Goal: Task Accomplishment & Management: Manage account settings

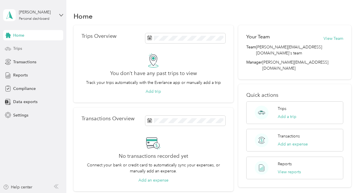
click at [23, 50] on div "Trips" at bounding box center [33, 49] width 60 height 10
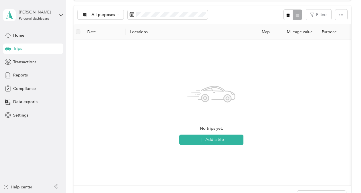
scroll to position [57, 0]
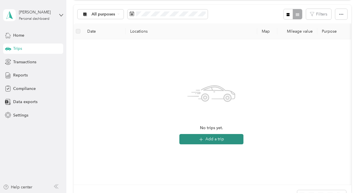
click at [204, 139] on button "Add a trip" at bounding box center [211, 139] width 64 height 10
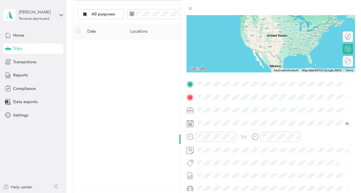
drag, startPoint x: 156, startPoint y: 85, endPoint x: 158, endPoint y: 87, distance: 3.0
click at [158, 88] on div "New Trip Save This trip cannot be edited because it is either under review, app…" at bounding box center [180, 96] width 361 height 193
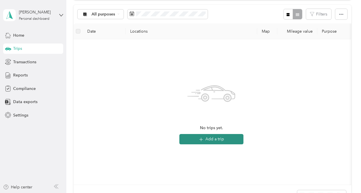
click at [216, 137] on button "Add a trip" at bounding box center [211, 139] width 64 height 10
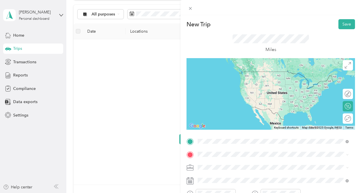
click at [226, 74] on span "[STREET_ADDRESS][US_STATE]" at bounding box center [237, 71] width 57 height 5
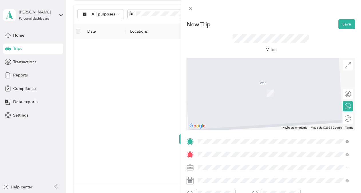
click at [243, 125] on span "[STREET_ADDRESS][US_STATE][US_STATE]" at bounding box center [248, 122] width 78 height 5
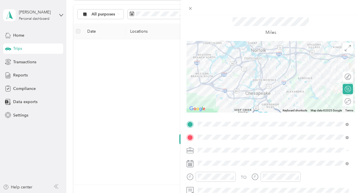
scroll to position [0, 0]
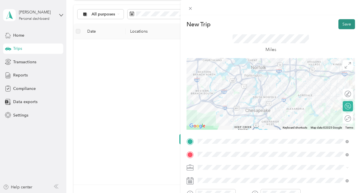
click at [339, 26] on button "Save" at bounding box center [347, 24] width 17 height 10
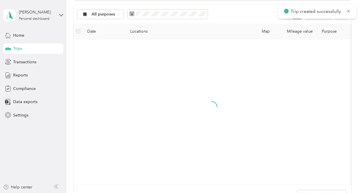
scroll to position [30, 0]
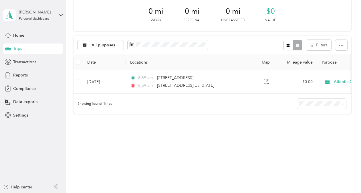
click at [32, 51] on div "Trips" at bounding box center [33, 49] width 60 height 10
click at [26, 47] on div "Trips" at bounding box center [33, 49] width 60 height 10
click at [121, 43] on div "All purposes" at bounding box center [101, 45] width 46 height 10
click at [158, 132] on div "0 mi Work 0 mi Personal 0 mi Unclassified $0 Value All purposes Filters Date Lo…" at bounding box center [213, 66] width 278 height 135
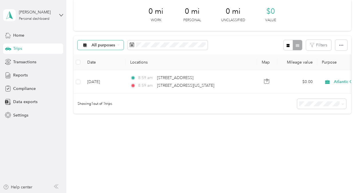
click at [120, 42] on div "All purposes" at bounding box center [101, 45] width 46 height 10
click at [109, 72] on span "Atlantic Constructors" at bounding box center [112, 71] width 40 height 6
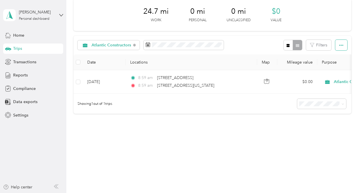
click at [339, 44] on button "button" at bounding box center [341, 45] width 12 height 11
click at [262, 114] on div "24.7 mi Work 0 mi Personal 0 mi Unclassified $0 Value Atlantic Constructors Fil…" at bounding box center [213, 66] width 278 height 135
click at [218, 107] on div "Showing 1 out of 1 trips" at bounding box center [213, 104] width 278 height 20
click at [286, 122] on div "24.7 mi Work 0 mi Personal 0 mi Unclassified $0 Value Atlantic Constructors Fil…" at bounding box center [213, 66] width 278 height 135
drag, startPoint x: 285, startPoint y: 121, endPoint x: 283, endPoint y: 119, distance: 3.1
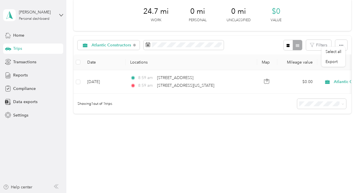
click at [285, 120] on div "24.7 mi Work 0 mi Personal 0 mi Unclassified $0 Value Atlantic Constructors Fil…" at bounding box center [213, 66] width 278 height 135
click at [341, 43] on icon "button" at bounding box center [341, 45] width 4 height 4
click at [25, 48] on div "Trips" at bounding box center [33, 49] width 60 height 10
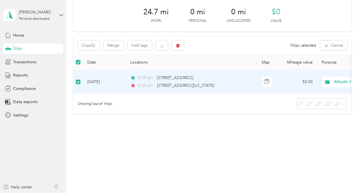
scroll to position [30, 0]
click at [137, 122] on div "24.7 mi Work 0 mi Personal 0 mi Unclassified $0 Value Classify Merge Add tags 1…" at bounding box center [213, 66] width 278 height 135
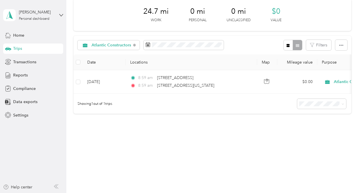
click at [19, 46] on span "Trips" at bounding box center [17, 49] width 9 height 6
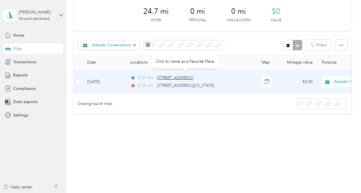
click at [174, 75] on span "[STREET_ADDRESS]" at bounding box center [175, 77] width 36 height 5
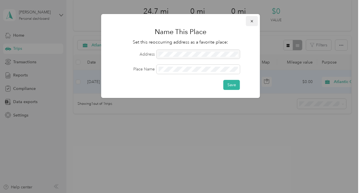
click at [252, 21] on icon "button" at bounding box center [252, 21] width 2 height 2
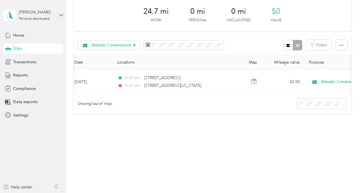
scroll to position [0, 0]
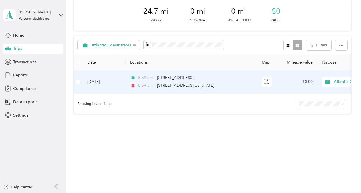
drag, startPoint x: 97, startPoint y: 77, endPoint x: 242, endPoint y: 127, distance: 152.9
click at [242, 128] on div "24.7 mi Work 0 mi Personal 0 mi Unclassified $0 Value Atlantic Constructors Fil…" at bounding box center [213, 66] width 278 height 135
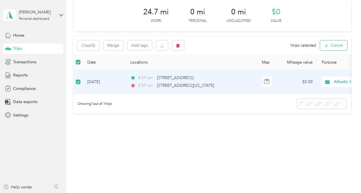
click at [332, 40] on button "Cancel" at bounding box center [333, 45] width 27 height 10
click at [330, 40] on button "Cancel" at bounding box center [333, 45] width 27 height 10
click at [179, 44] on icon "button" at bounding box center [178, 46] width 4 height 4
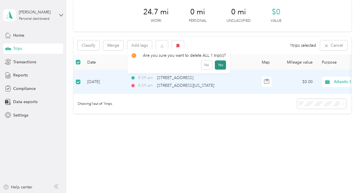
click at [219, 65] on button "Yes" at bounding box center [220, 64] width 11 height 9
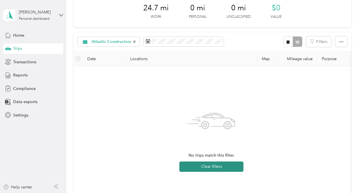
click at [202, 167] on button "Clear filters" at bounding box center [211, 166] width 64 height 10
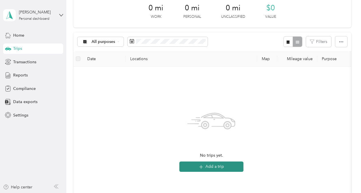
click at [212, 167] on button "Add a trip" at bounding box center [211, 166] width 64 height 10
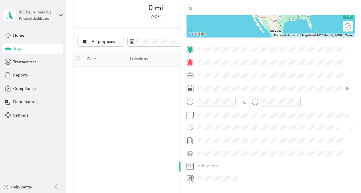
scroll to position [92, 0]
click at [40, 187] on div "New Trip Save This trip cannot be edited because it is either under review, app…" at bounding box center [180, 96] width 361 height 193
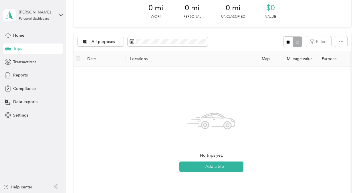
click at [39, 187] on div "Help center" at bounding box center [33, 188] width 60 height 9
click at [25, 187] on div "Help center" at bounding box center [17, 187] width 29 height 6
click at [216, 166] on button "Add a trip" at bounding box center [211, 166] width 64 height 10
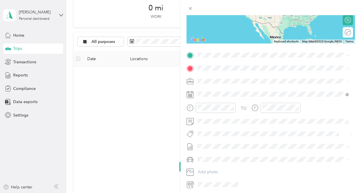
scroll to position [79, 0]
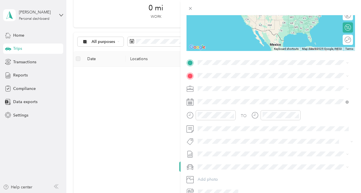
click at [25, 186] on div "New Trip Save This trip cannot be edited because it is either under review, app…" at bounding box center [180, 96] width 361 height 193
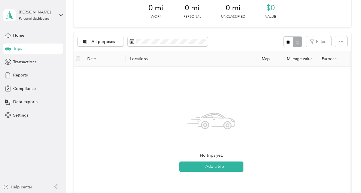
click at [27, 187] on div "Help center" at bounding box center [17, 187] width 29 height 6
click at [203, 168] on icon "button" at bounding box center [201, 166] width 7 height 7
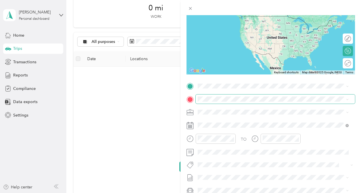
scroll to position [57, 0]
